Goal: Transaction & Acquisition: Purchase product/service

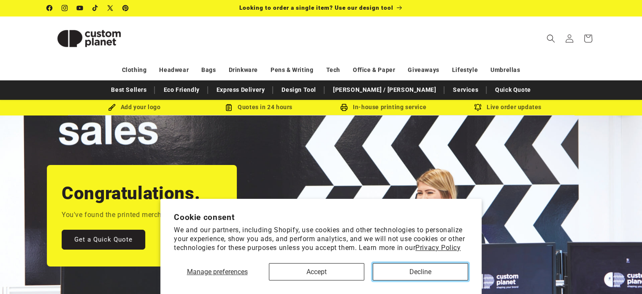
click at [392, 266] on button "Decline" at bounding box center [420, 271] width 95 height 17
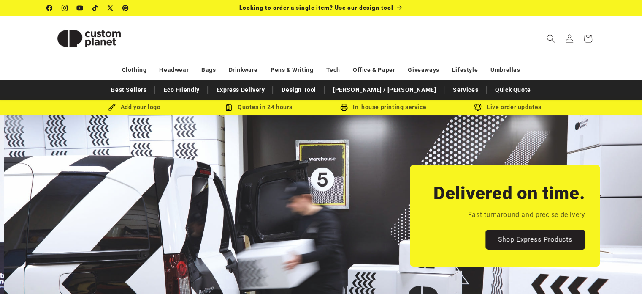
scroll to position [0, 642]
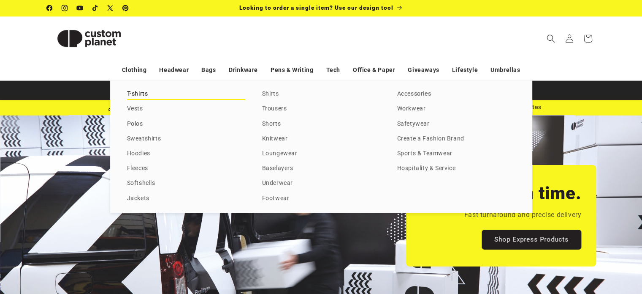
click at [139, 93] on link "T-shirts" at bounding box center [186, 93] width 118 height 11
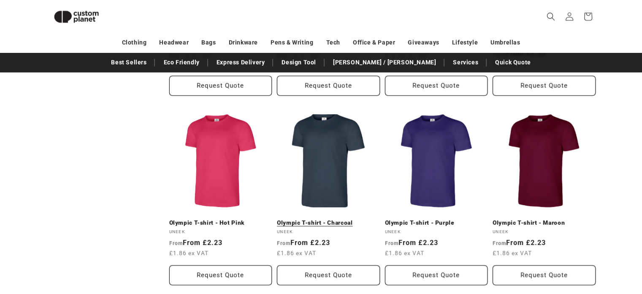
scroll to position [457, 0]
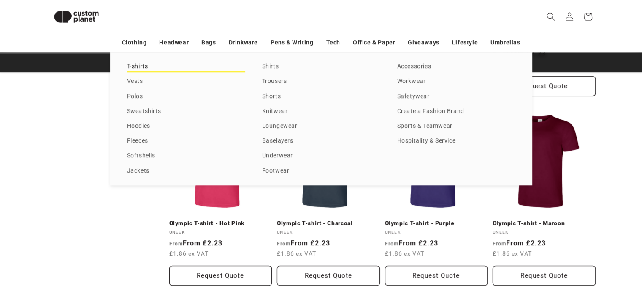
click at [140, 66] on link "T-shirts" at bounding box center [186, 66] width 118 height 11
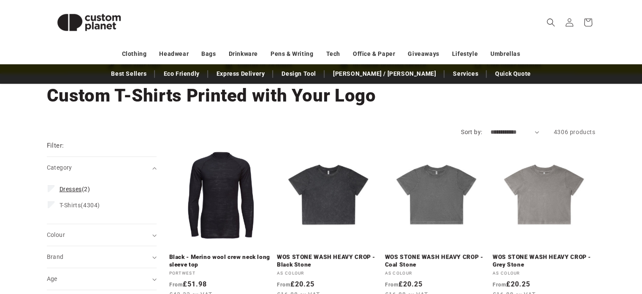
scroll to position [42, 0]
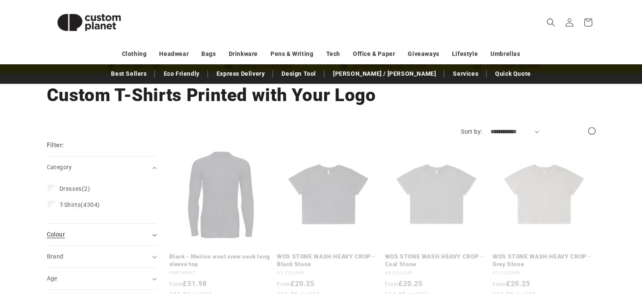
click at [123, 233] on div "Colour (0)" at bounding box center [98, 234] width 103 height 9
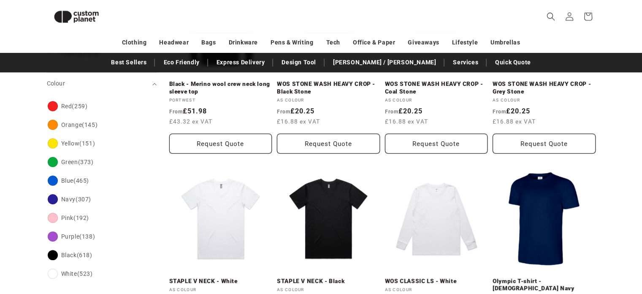
scroll to position [204, 0]
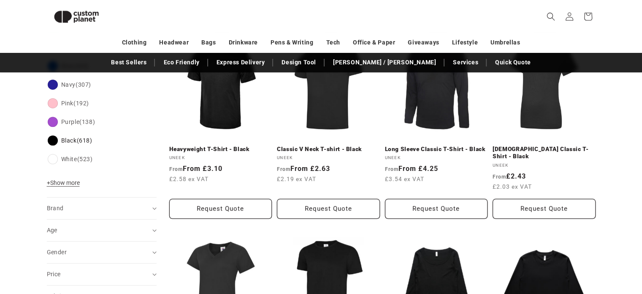
scroll to position [335, 0]
click at [125, 210] on div "Brand (0)" at bounding box center [98, 207] width 103 height 9
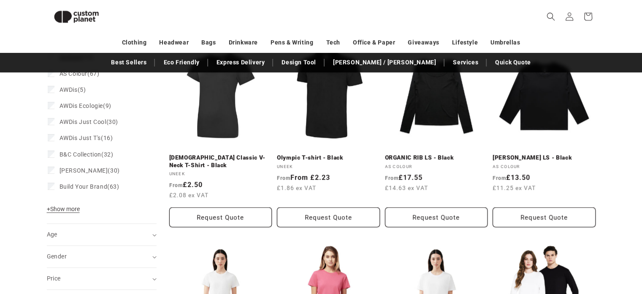
scroll to position [524, 0]
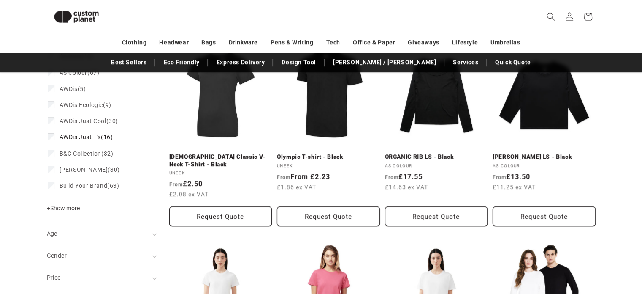
click at [131, 142] on label "AWDis Just T's (16) AWDis Just T's (16 products)" at bounding box center [99, 137] width 103 height 16
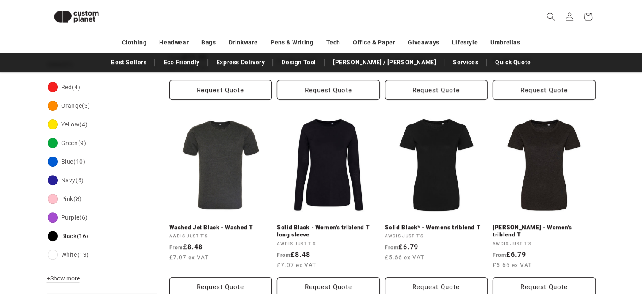
scroll to position [247, 0]
